Goal: Task Accomplishment & Management: Use online tool/utility

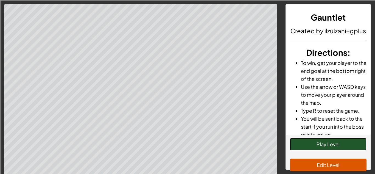
click at [346, 142] on button "Play Level" at bounding box center [328, 144] width 77 height 13
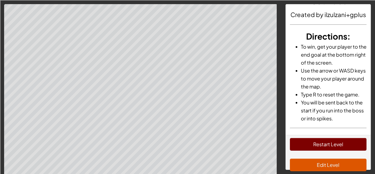
scroll to position [19, 0]
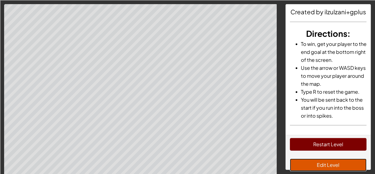
click at [322, 163] on button "Edit Level" at bounding box center [328, 165] width 77 height 13
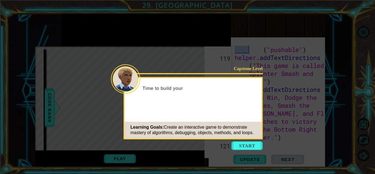
scroll to position [1099, 0]
click at [251, 145] on button "Start" at bounding box center [247, 145] width 31 height 9
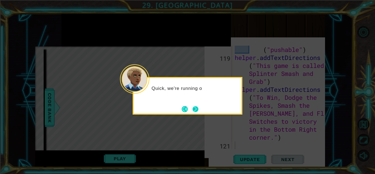
click at [198, 110] on button "Next" at bounding box center [196, 109] width 6 height 6
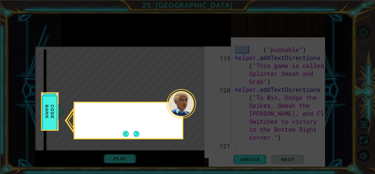
click at [198, 110] on icon at bounding box center [187, 87] width 375 height 174
click at [134, 136] on button "Next" at bounding box center [137, 134] width 6 height 6
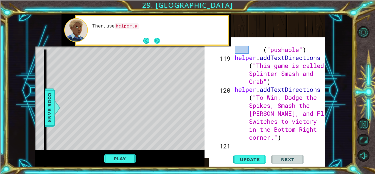
click at [157, 41] on button "Next" at bounding box center [157, 41] width 6 height 6
click at [158, 41] on button "Next" at bounding box center [157, 41] width 6 height 6
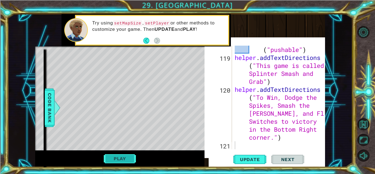
click at [123, 159] on button "Play" at bounding box center [120, 158] width 32 height 10
